Goal: Task Accomplishment & Management: Manage account settings

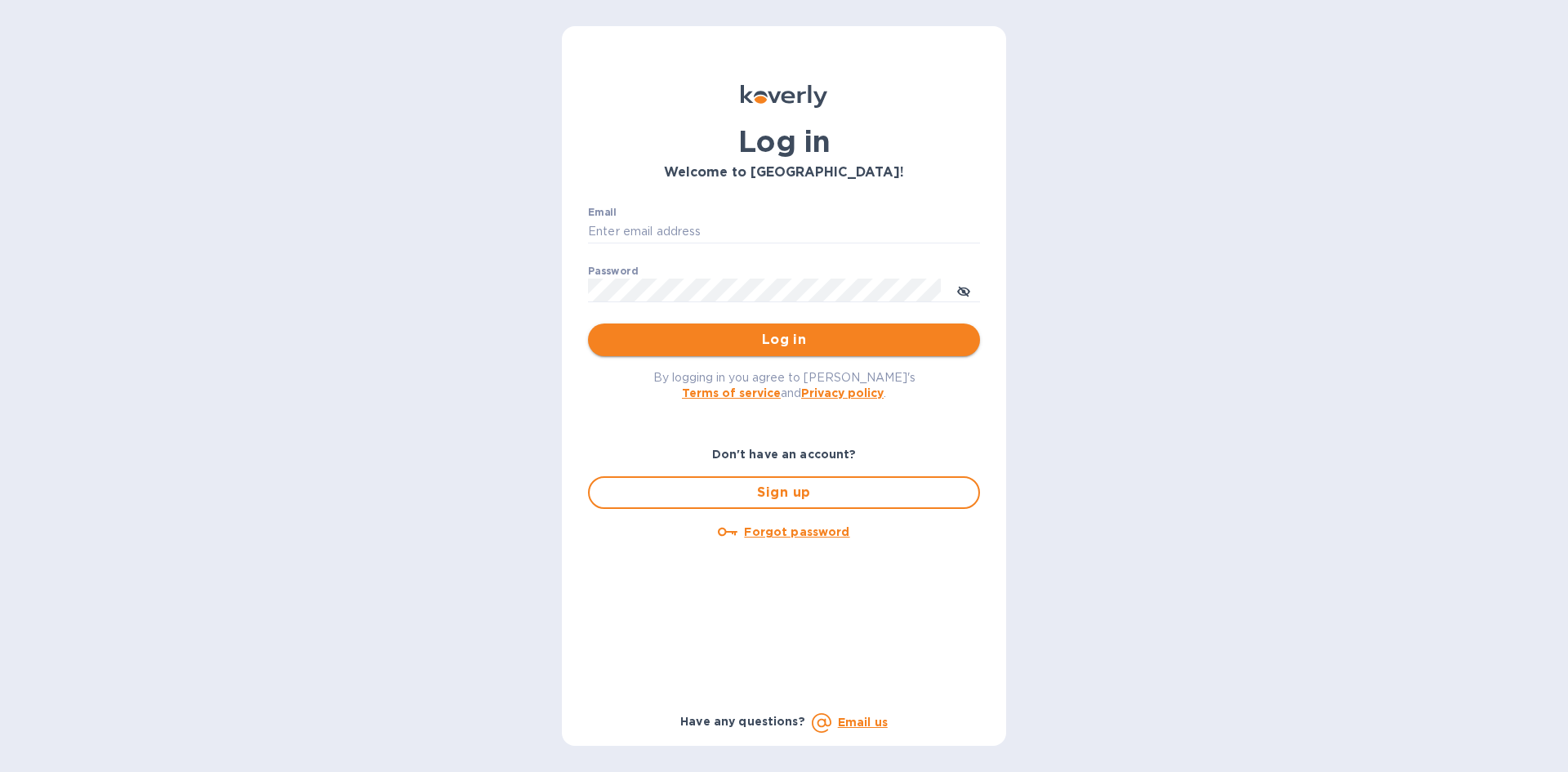
type input "[EMAIL_ADDRESS][DOMAIN_NAME]"
click at [748, 337] on span "Log in" at bounding box center [783, 339] width 366 height 20
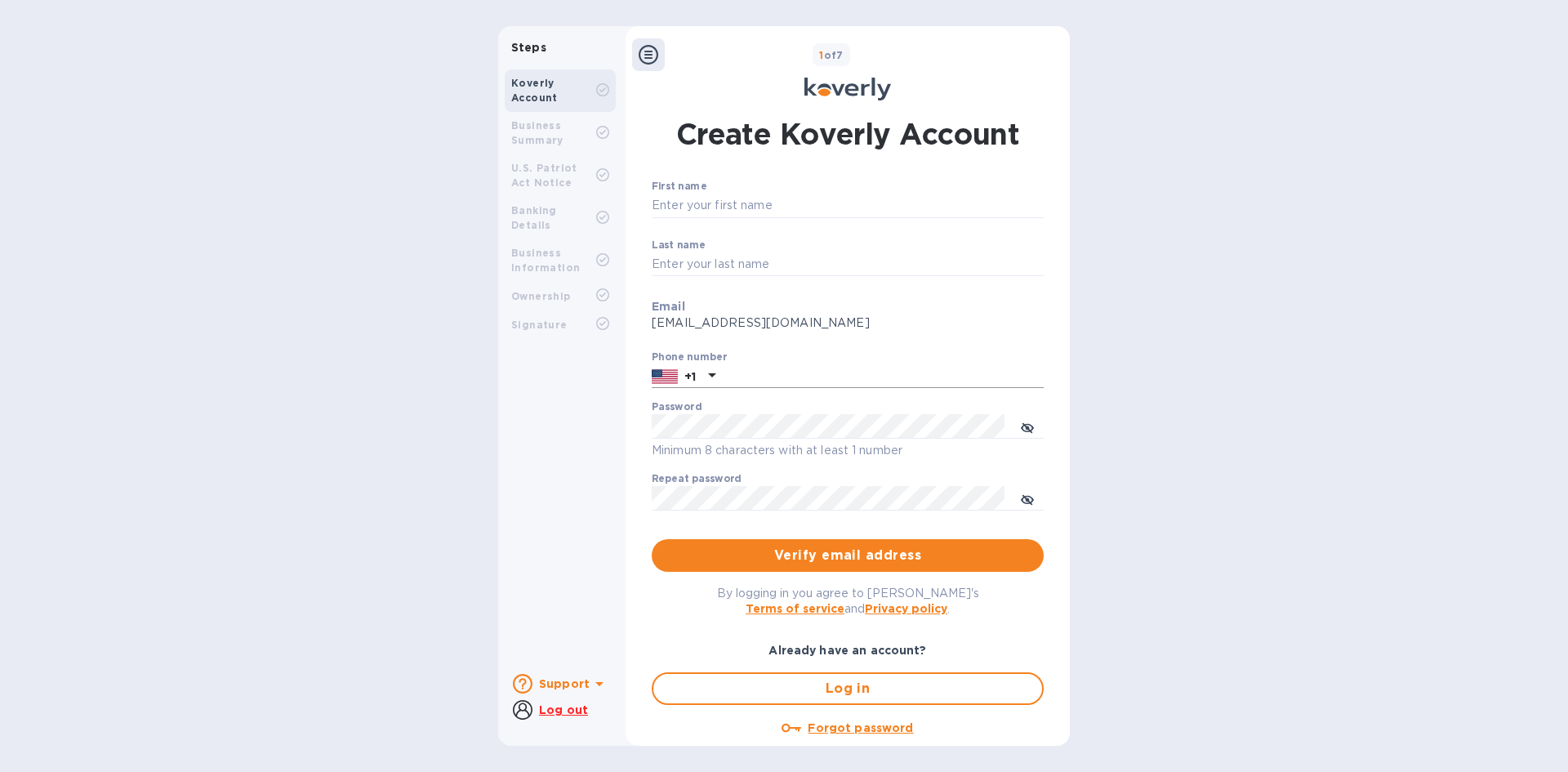
click at [751, 378] on input "text" at bounding box center [882, 377] width 322 height 25
click at [835, 548] on span "Verify email address" at bounding box center [847, 556] width 366 height 20
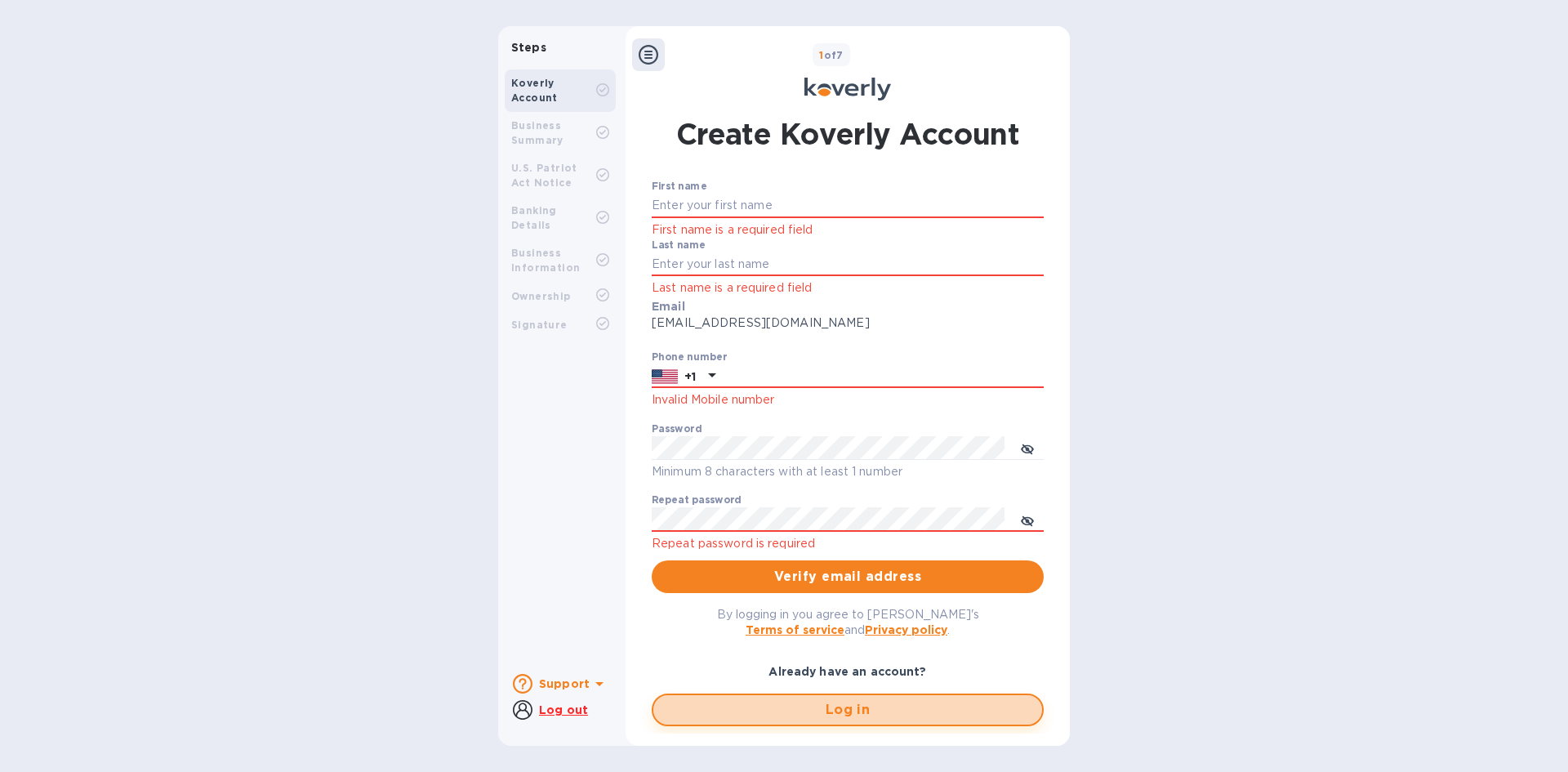
click at [819, 719] on span "Log in" at bounding box center [848, 710] width 363 height 20
